Goal: Transaction & Acquisition: Download file/media

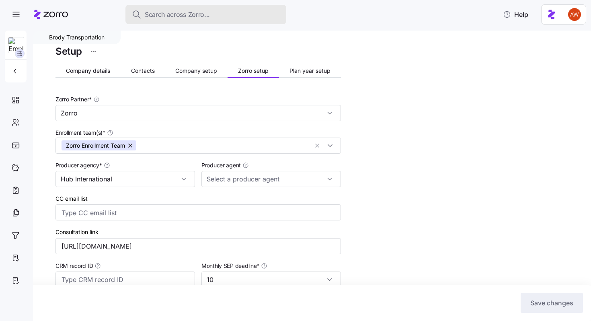
click at [171, 12] on span "Search across Zorro..." at bounding box center [177, 15] width 65 height 10
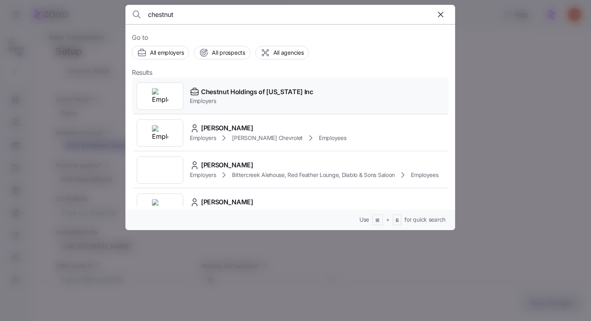
type input "chestnut"
click at [212, 103] on span "Employers" at bounding box center [251, 101] width 123 height 8
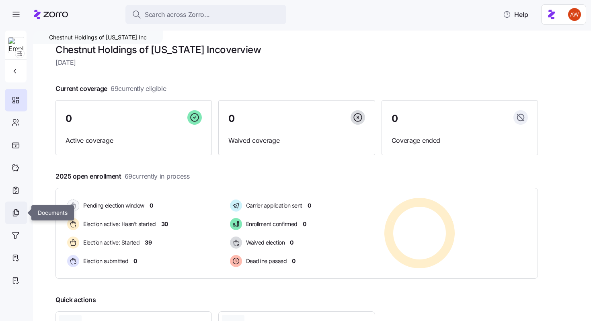
click at [17, 216] on icon at bounding box center [15, 213] width 9 height 10
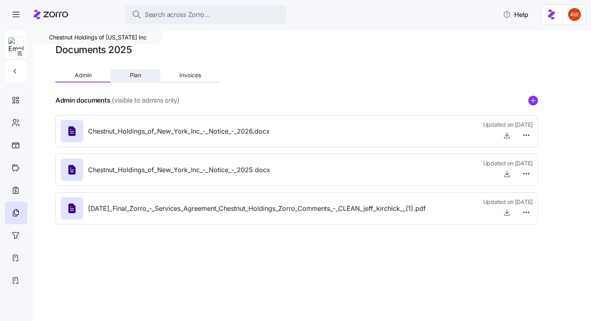
click at [127, 76] on button "Plan" at bounding box center [135, 75] width 49 height 12
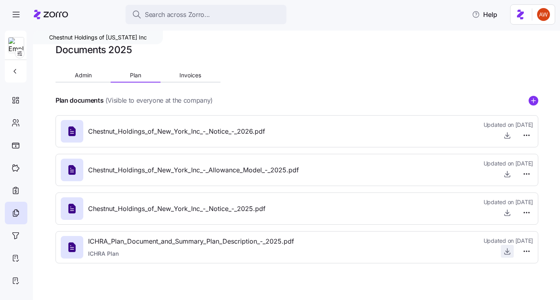
click at [507, 252] on icon "button" at bounding box center [507, 250] width 0 height 4
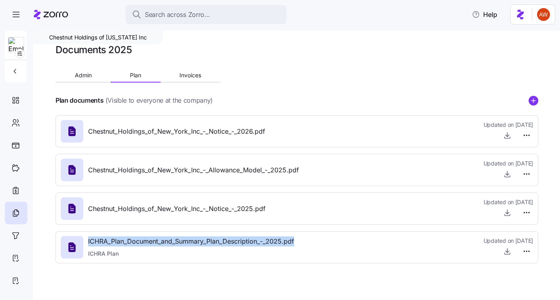
drag, startPoint x: 88, startPoint y: 240, endPoint x: 338, endPoint y: 240, distance: 249.7
click at [338, 240] on div "ICHRA_Plan_Document_and_Summary_Plan_Description_-_2025.pdf ICHRA Plan Updated …" at bounding box center [297, 247] width 472 height 22
copy span "ICHRA_Plan_Document_and_Summary_Plan_Description_-_2025.pdf"
